Goal: Check status: Check status

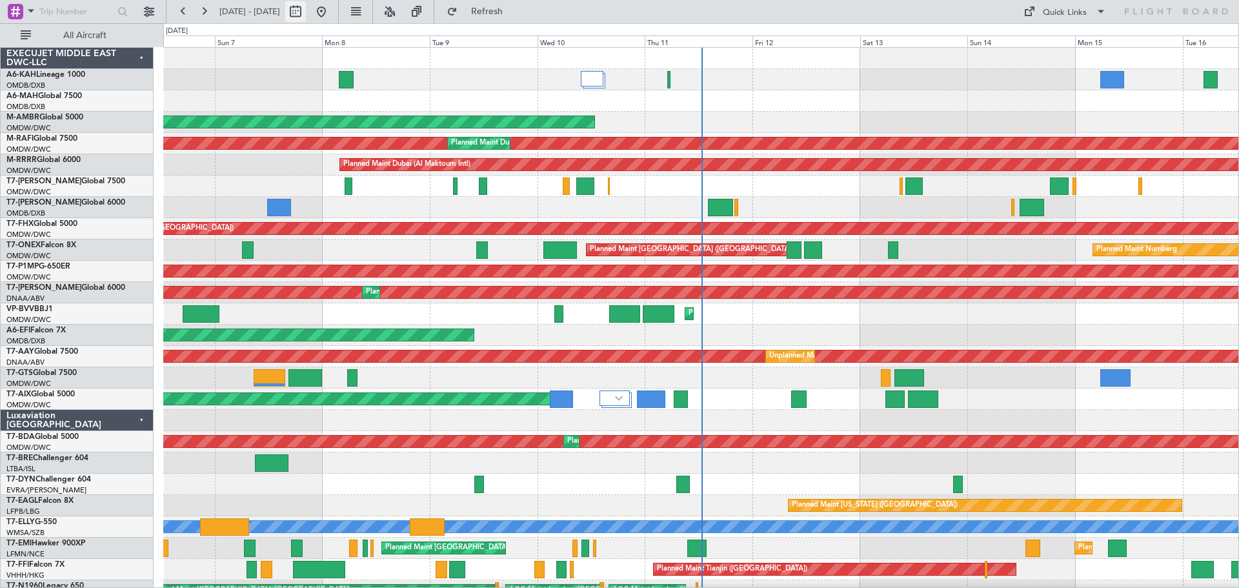
click at [306, 12] on button at bounding box center [295, 11] width 21 height 21
select select "9"
select select "2025"
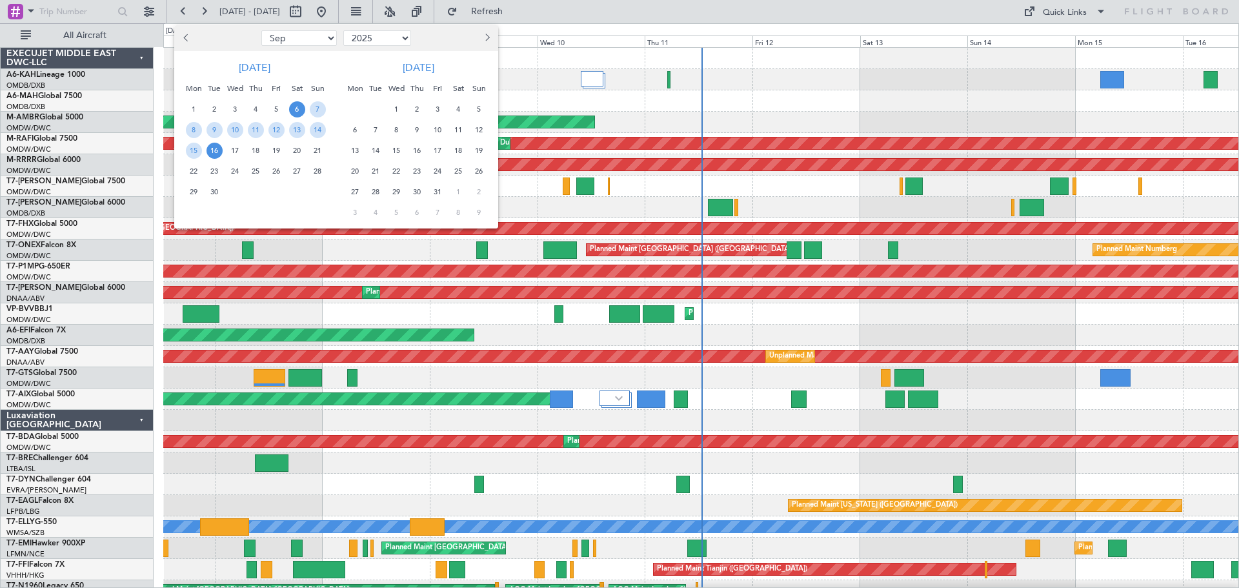
click at [182, 35] on button "Previous month" at bounding box center [186, 38] width 14 height 21
select select "8"
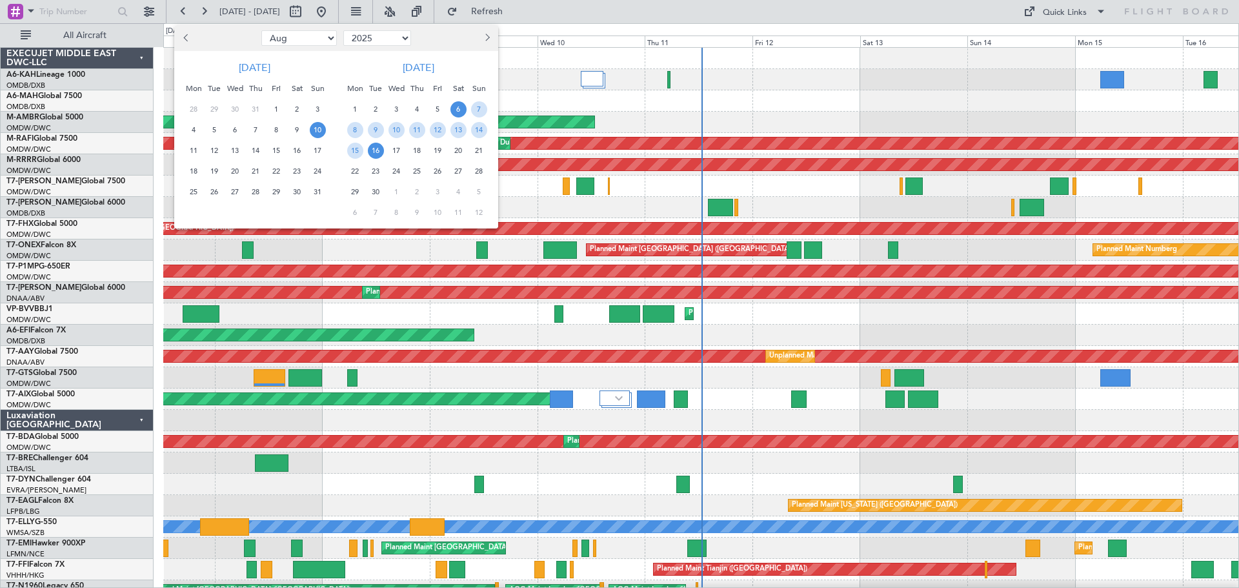
click at [318, 130] on span "10" at bounding box center [318, 130] width 16 height 16
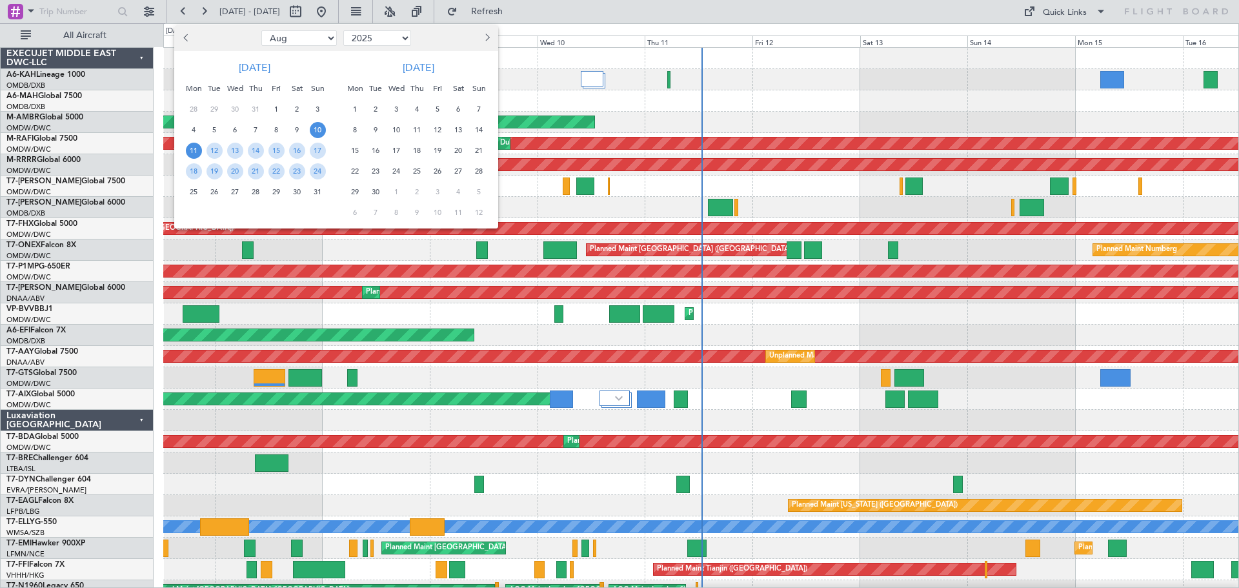
click at [197, 150] on span "11" at bounding box center [194, 151] width 16 height 16
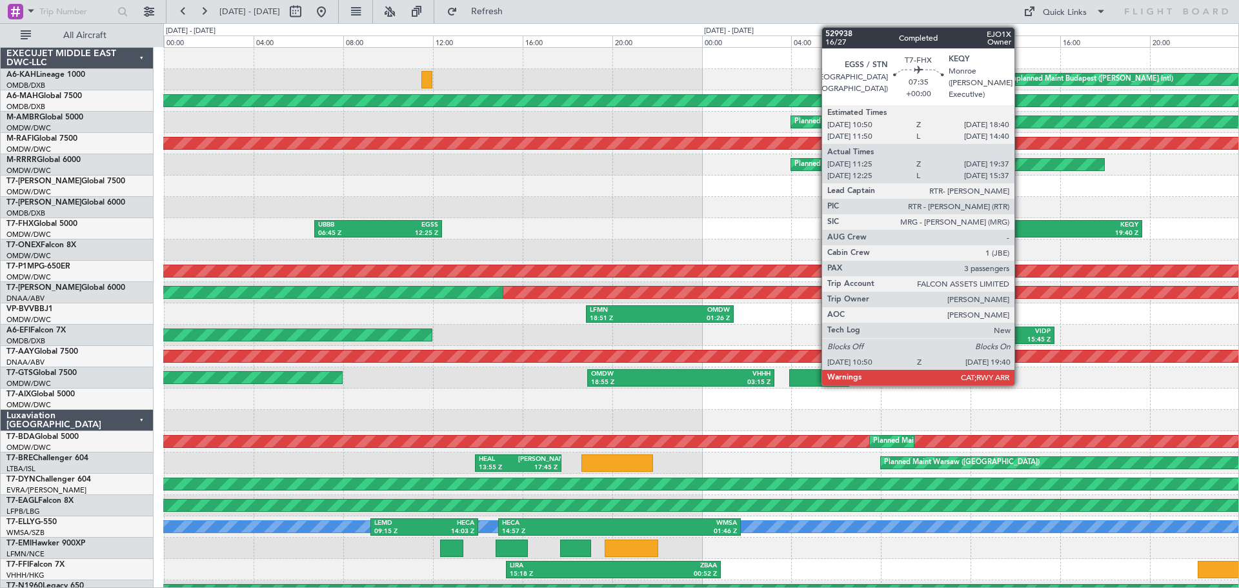
click at [1020, 230] on div "10:50 Z" at bounding box center [996, 233] width 96 height 9
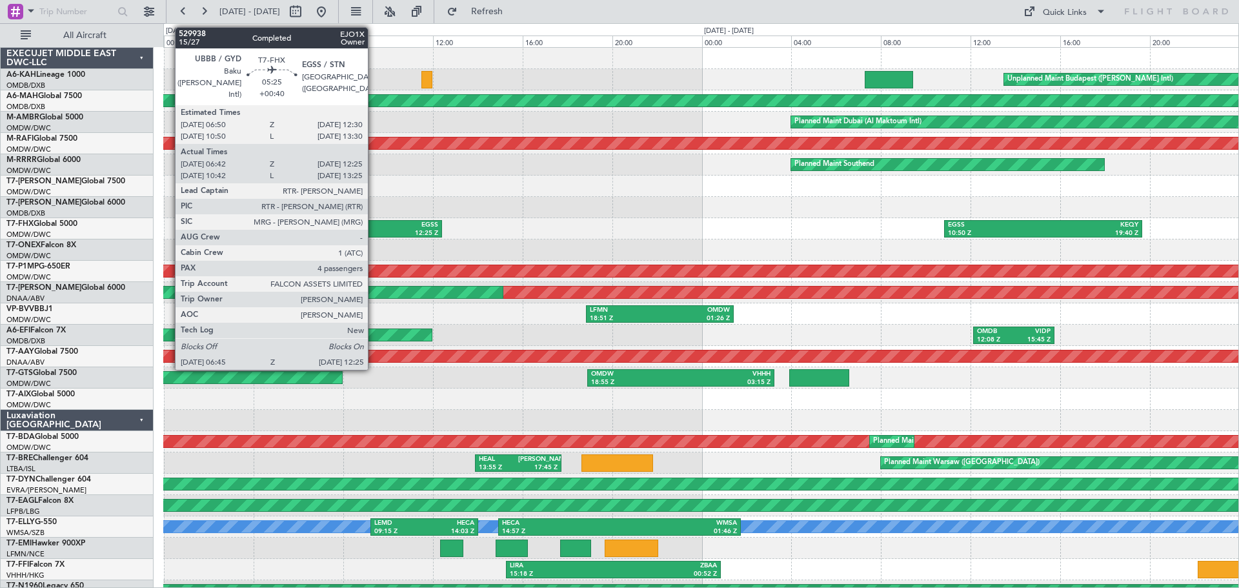
click at [374, 225] on div "UBBB" at bounding box center [348, 225] width 60 height 9
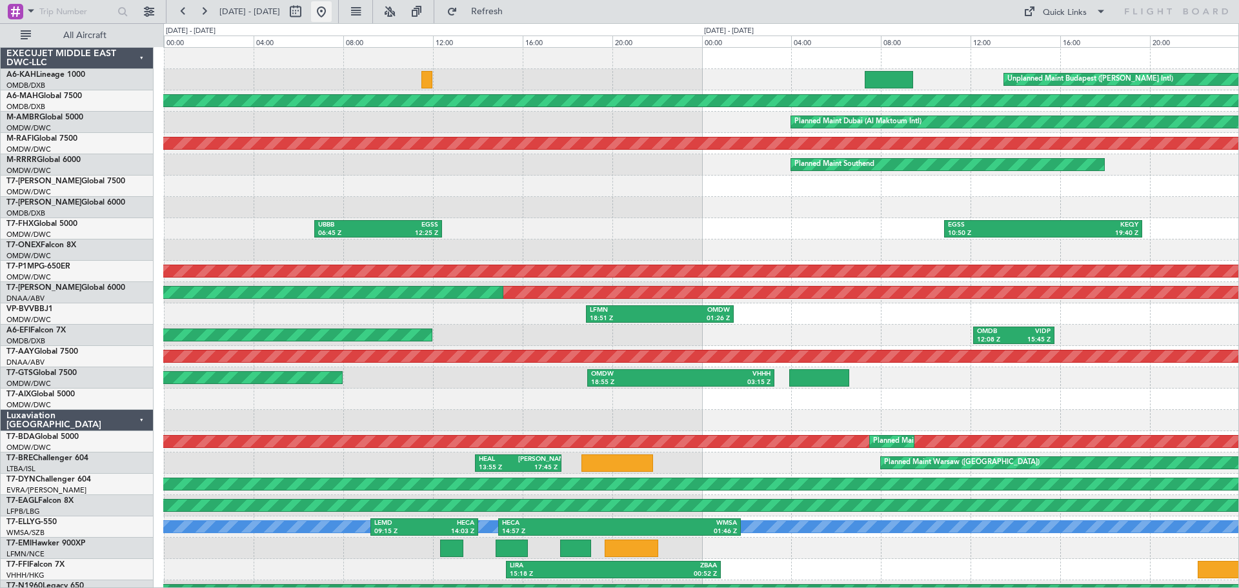
click at [332, 10] on button at bounding box center [321, 11] width 21 height 21
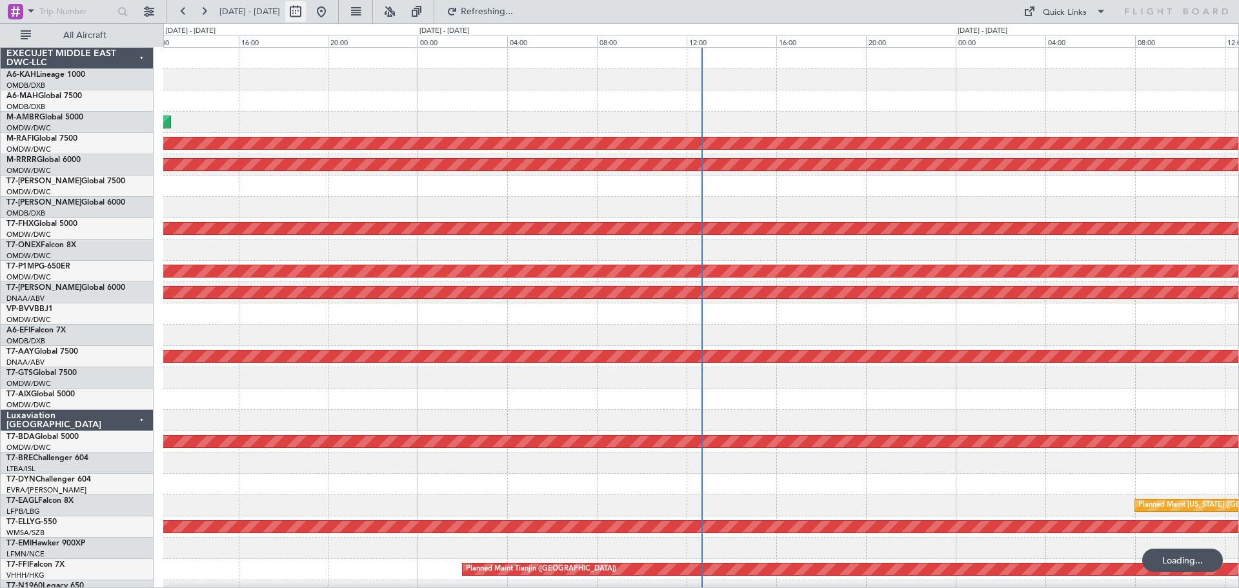
click at [306, 12] on button at bounding box center [295, 11] width 21 height 21
select select "9"
select select "2025"
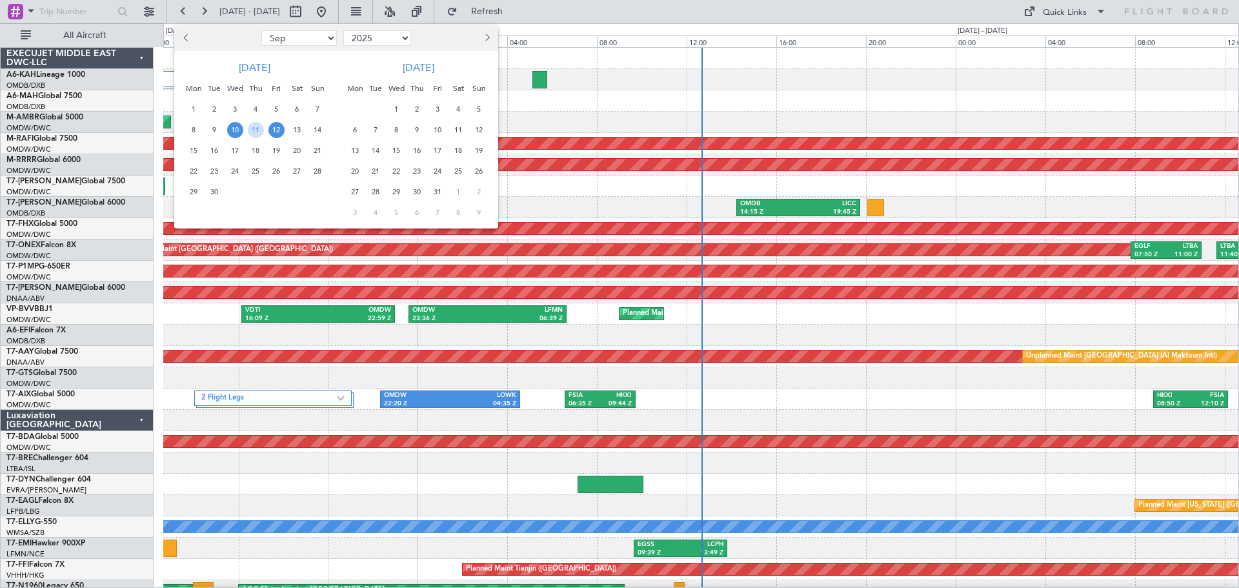
click at [185, 34] on button "Previous month" at bounding box center [186, 38] width 14 height 21
select select "7"
click at [298, 174] on span "26" at bounding box center [297, 171] width 16 height 16
click at [190, 187] on span "28" at bounding box center [194, 192] width 16 height 16
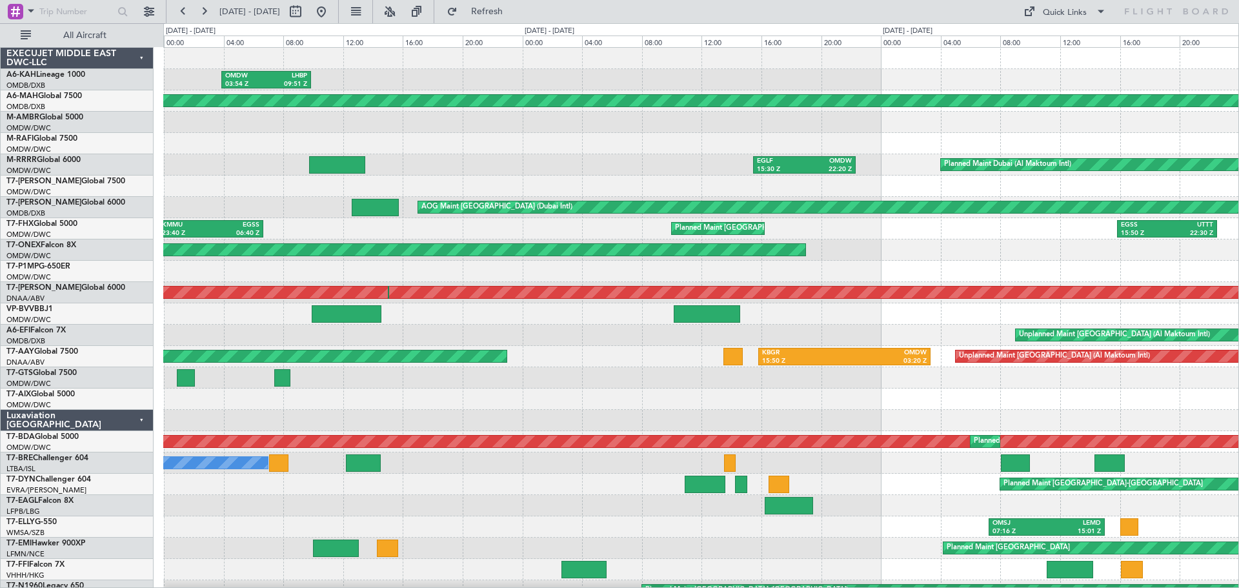
click at [1142, 228] on div "EGSS" at bounding box center [1144, 225] width 46 height 9
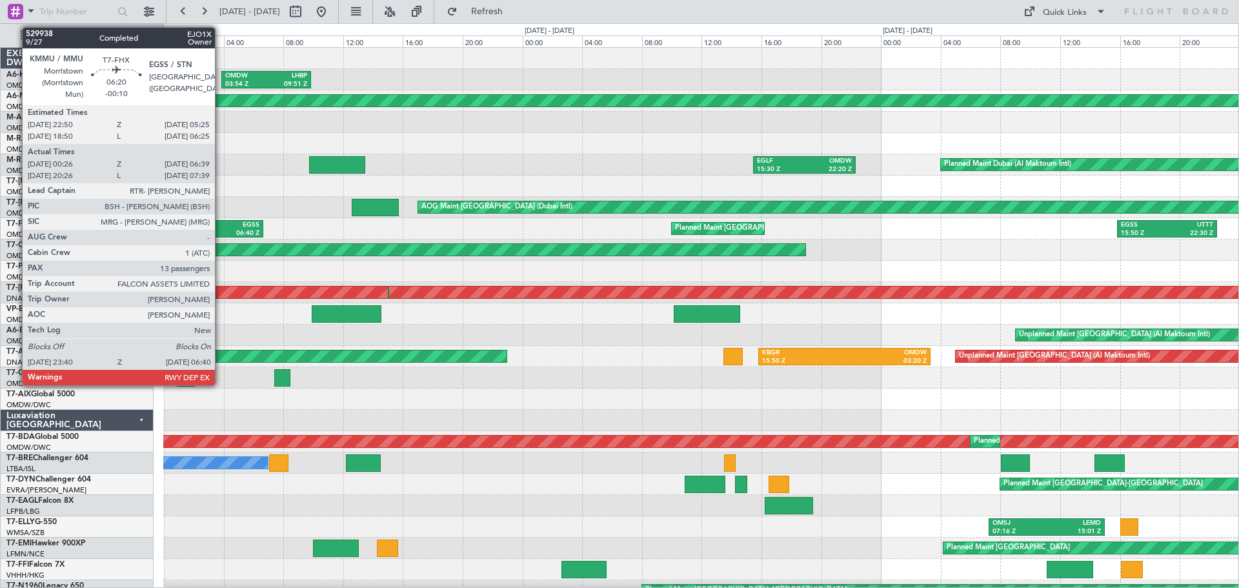
click at [221, 228] on div "EGSS" at bounding box center [235, 225] width 48 height 9
